Goal: Information Seeking & Learning: Learn about a topic

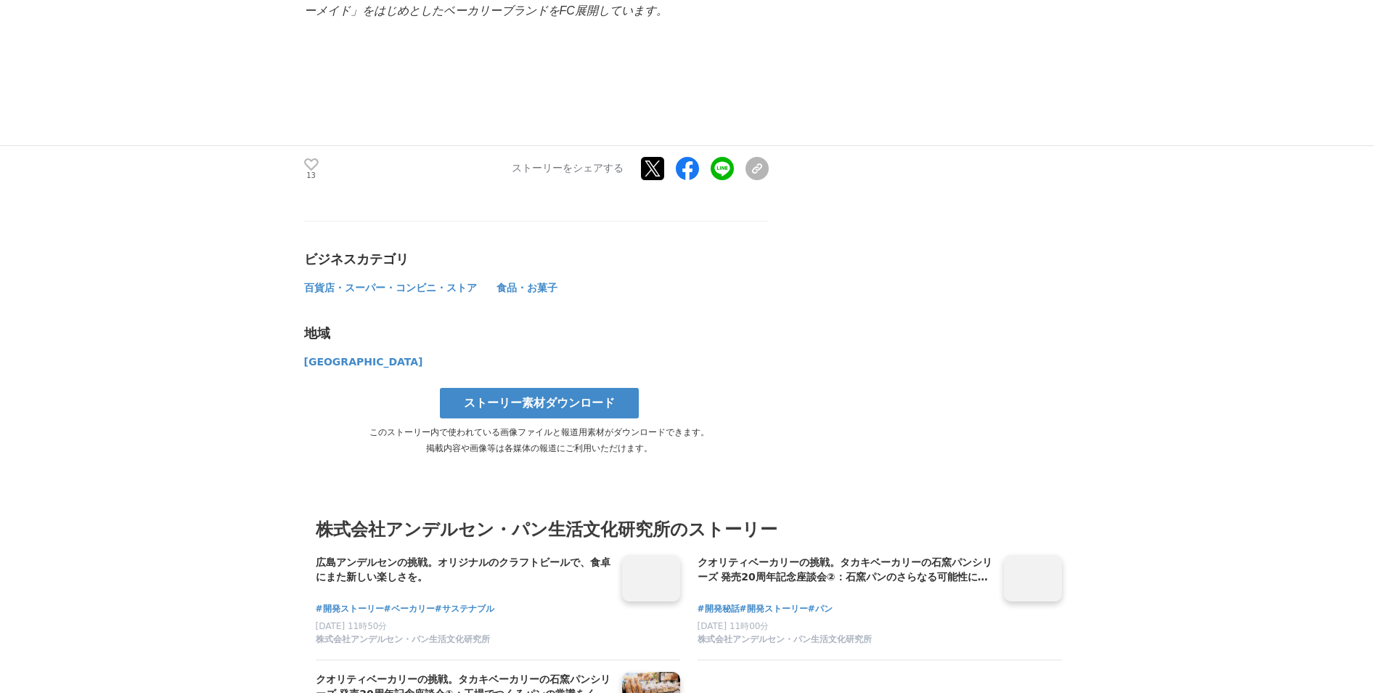
scroll to position [8963, 0]
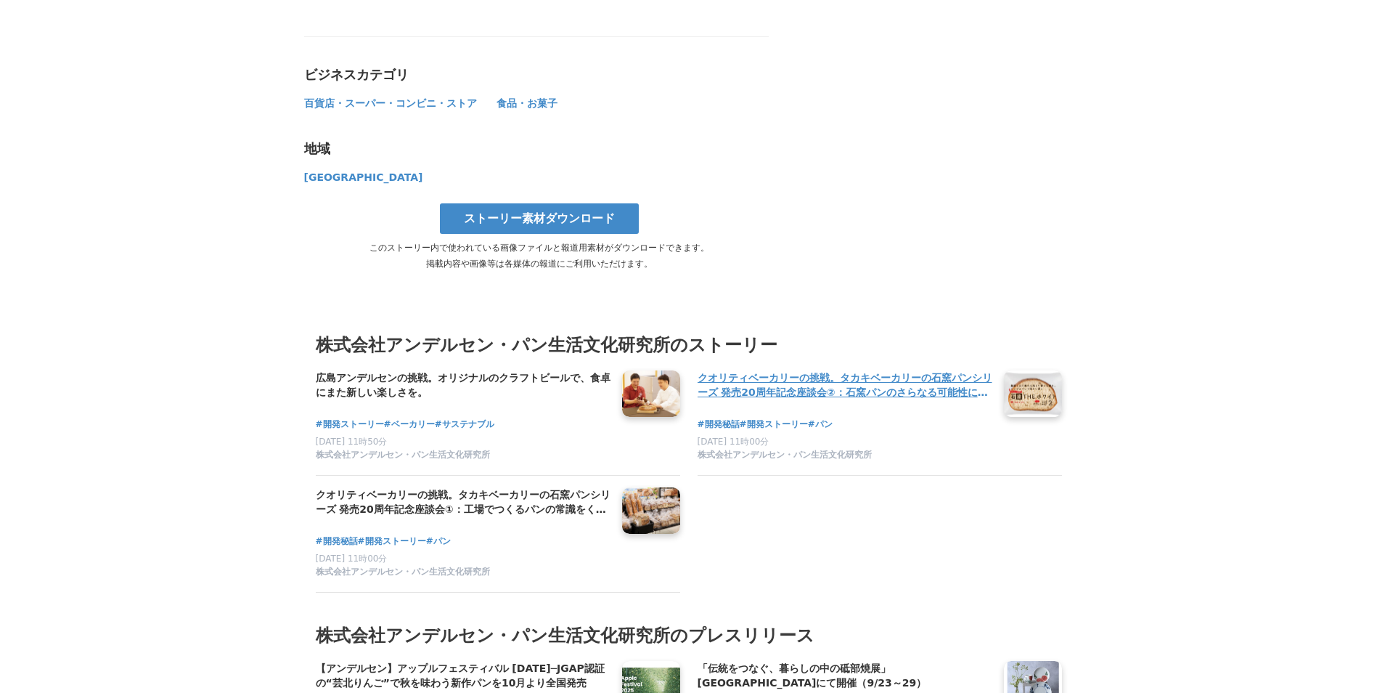
click at [1026, 366] on link at bounding box center [1033, 394] width 70 height 56
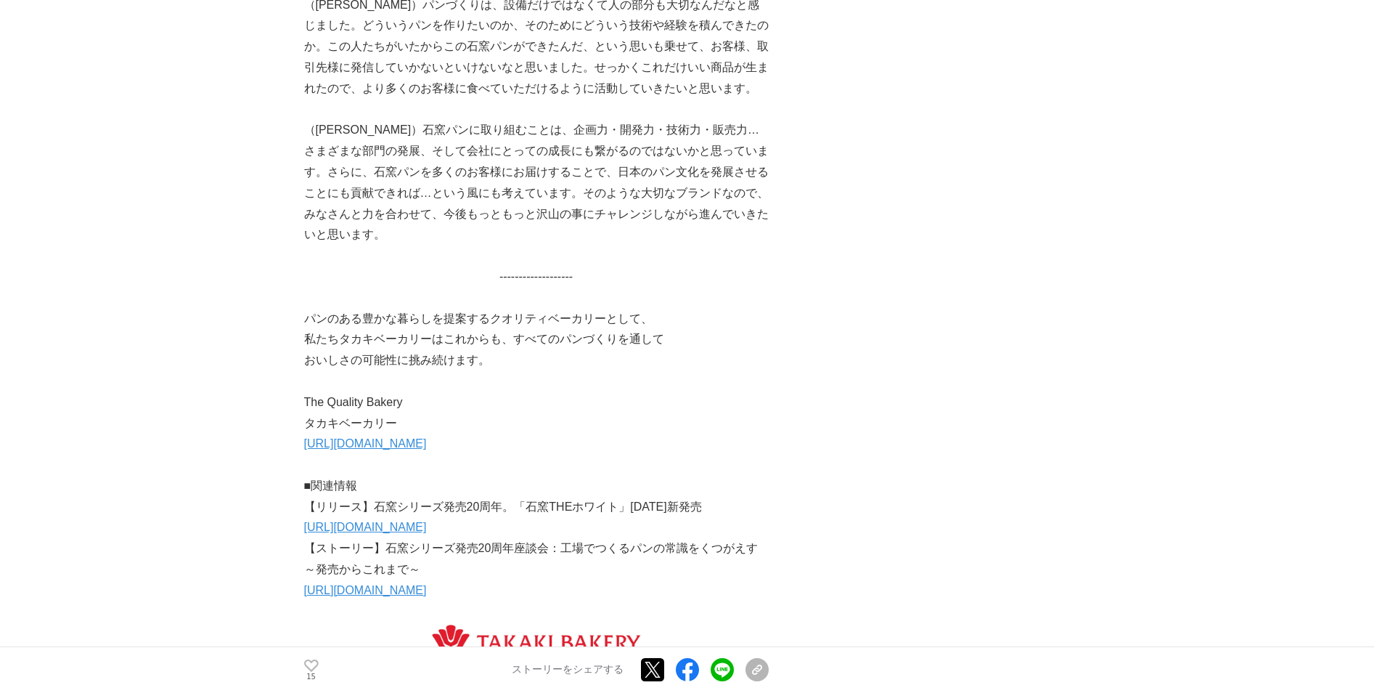
scroll to position [6818, 0]
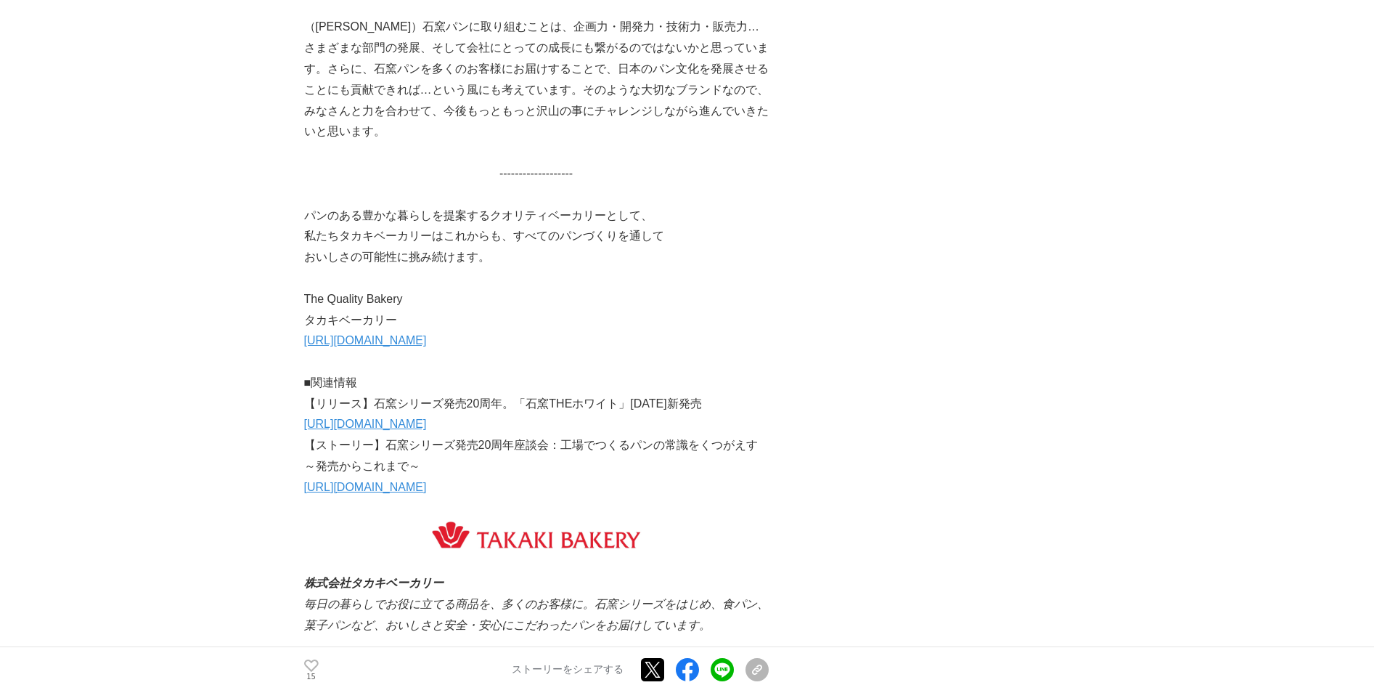
click at [427, 430] on link "[URL][DOMAIN_NAME]" at bounding box center [365, 423] width 123 height 12
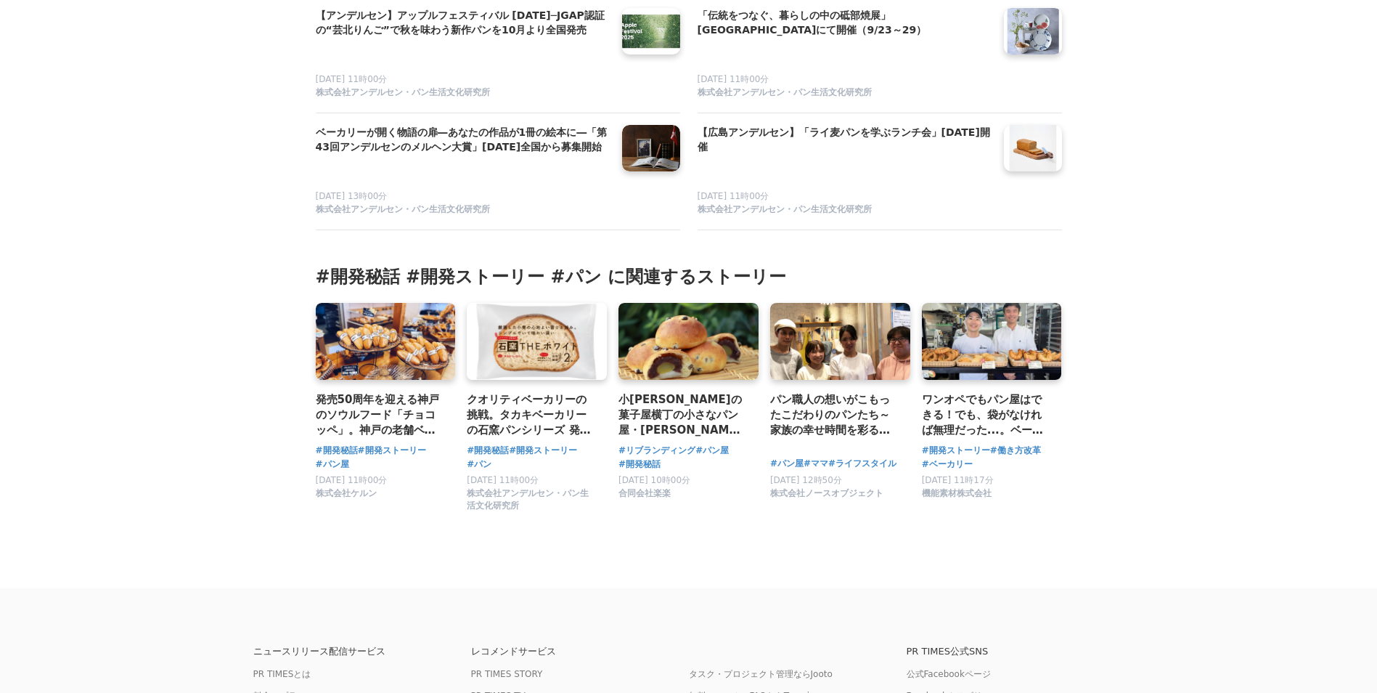
scroll to position [8963, 0]
